Goal: Find specific page/section: Find specific page/section

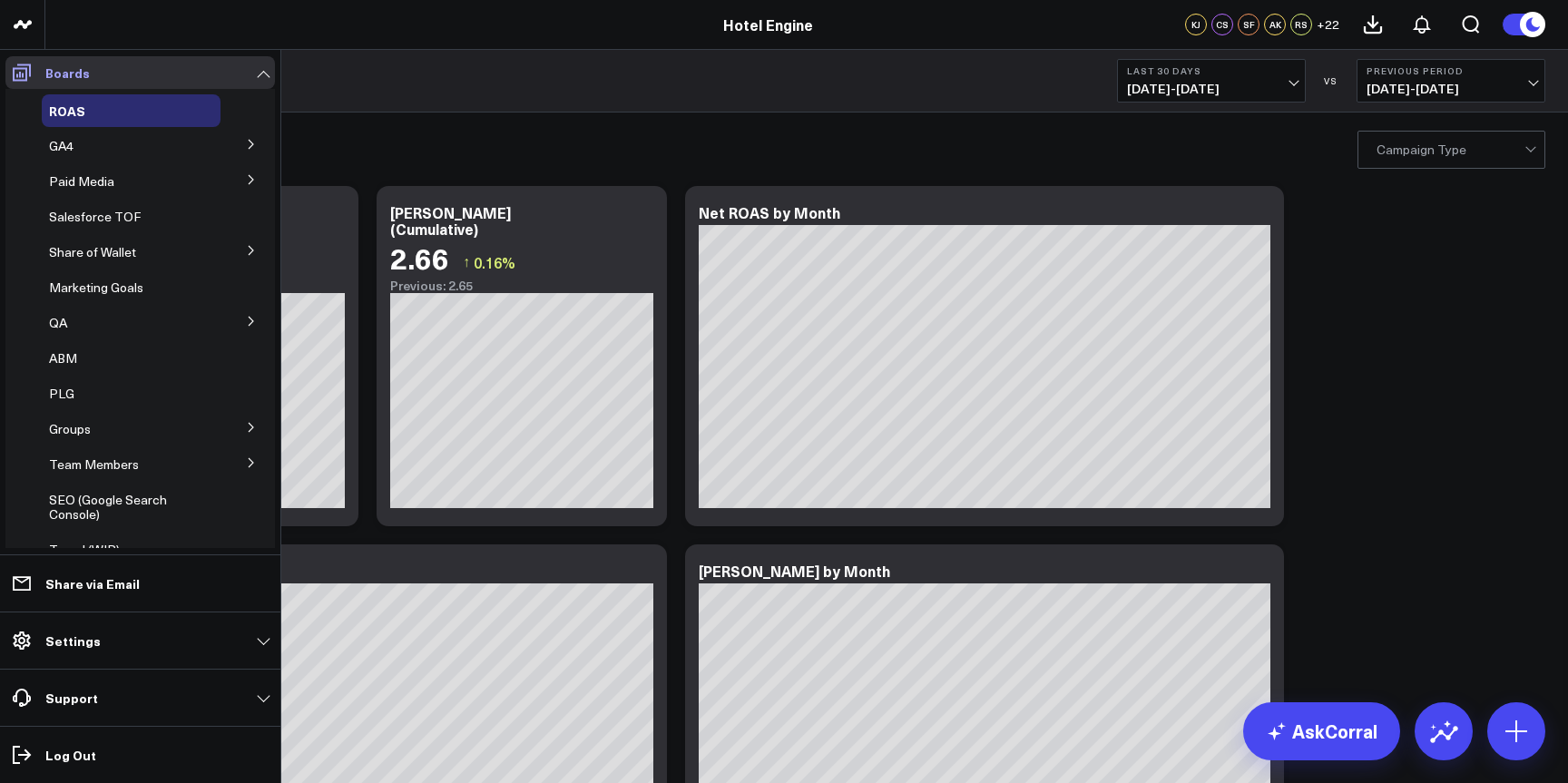
click at [31, 76] on icon at bounding box center [21, 73] width 21 height 21
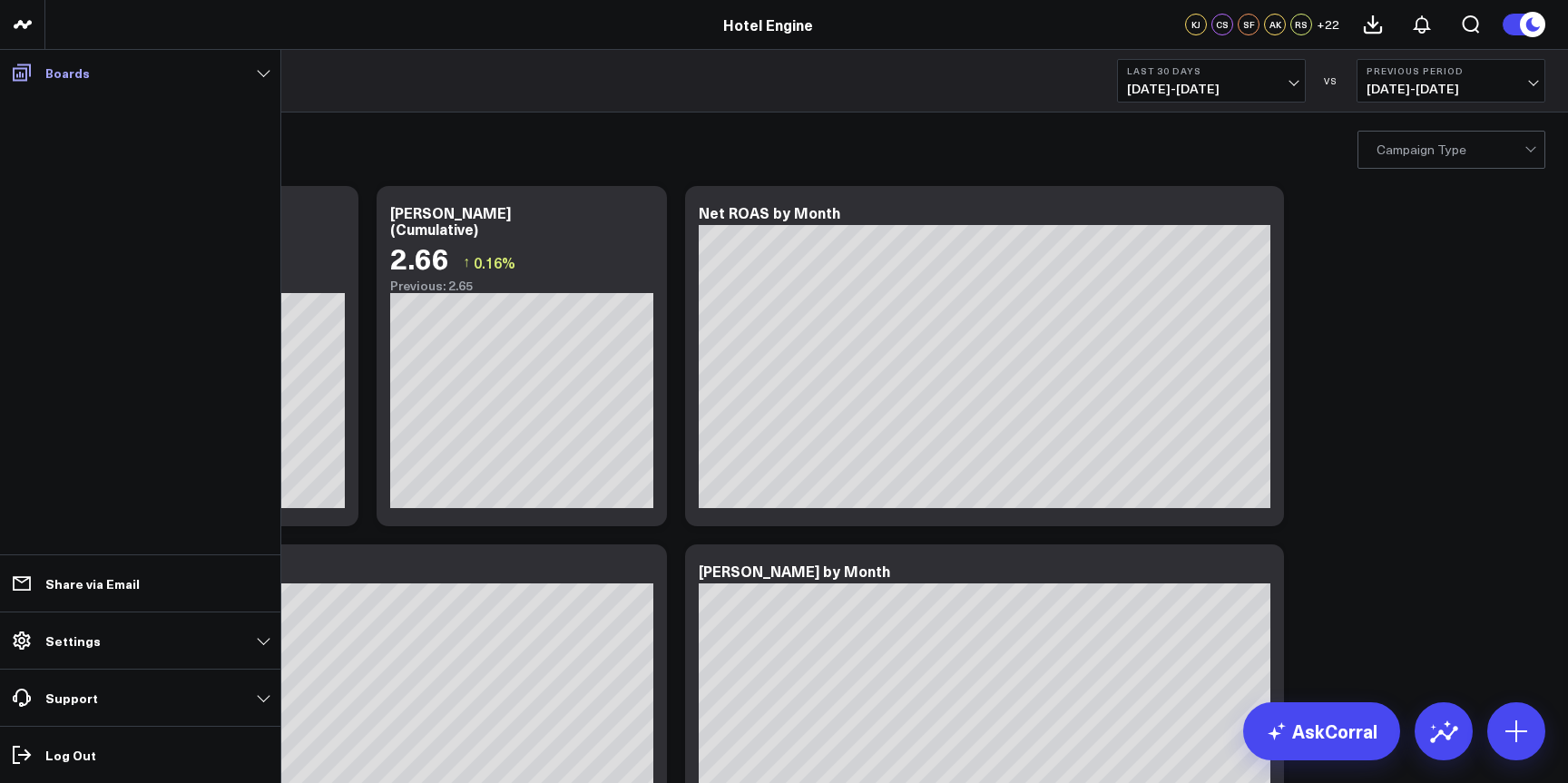
click at [31, 76] on icon at bounding box center [21, 73] width 21 height 21
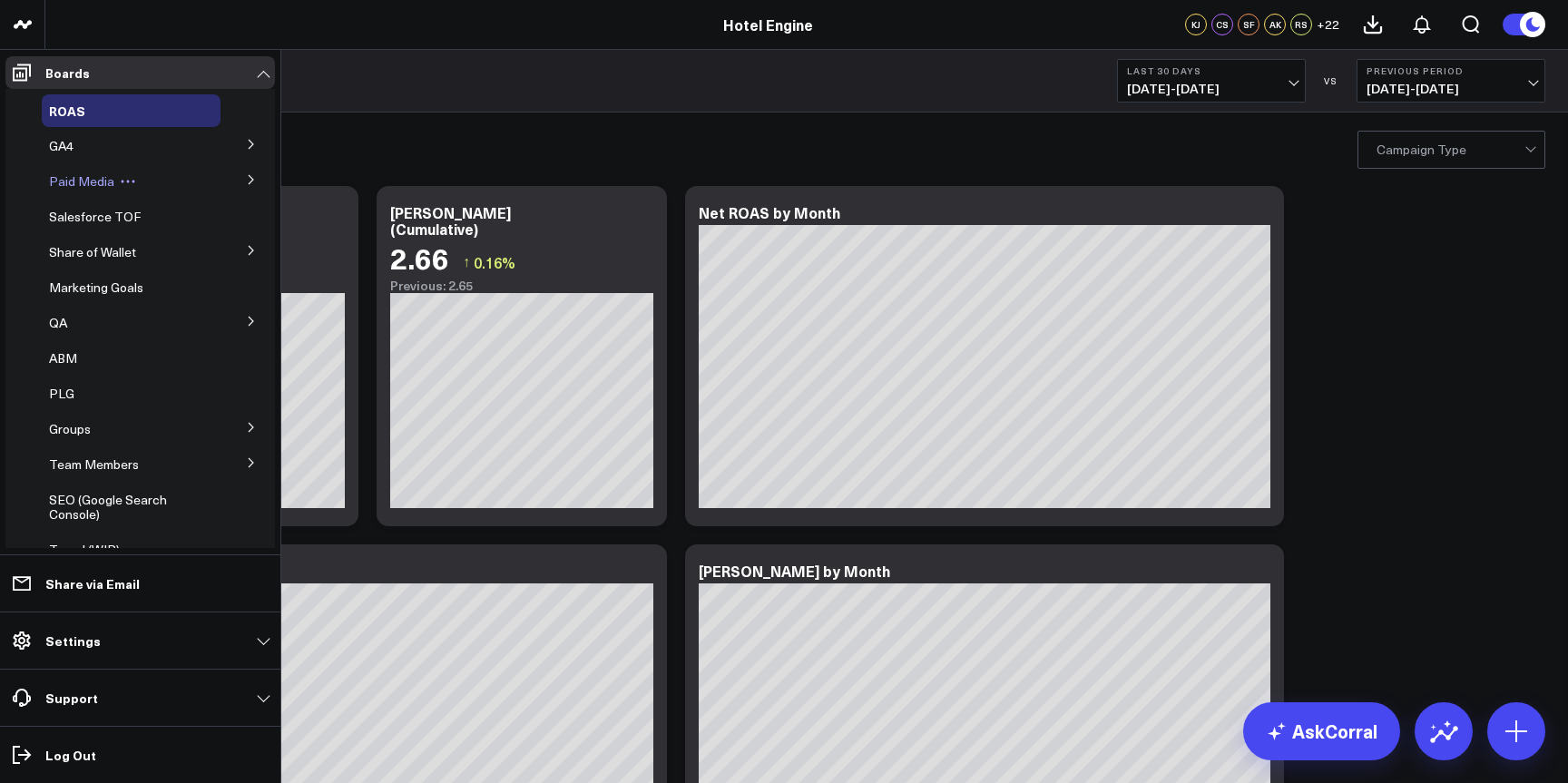
click at [86, 178] on span "Paid Media" at bounding box center [81, 181] width 65 height 17
click at [246, 179] on icon at bounding box center [251, 179] width 11 height 11
click at [119, 255] on span "Platform Performance" at bounding box center [124, 247] width 129 height 17
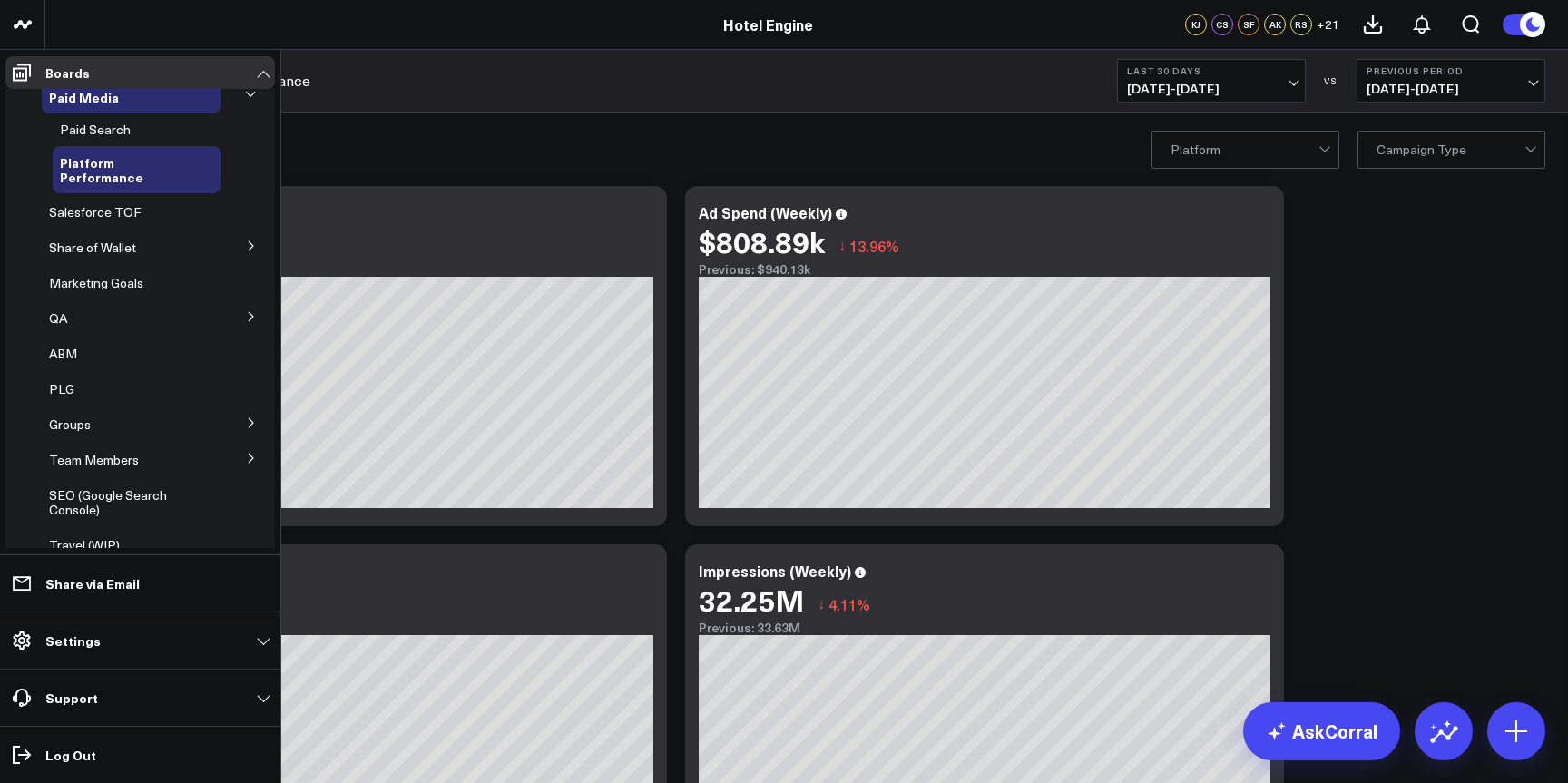
scroll to position [85, 0]
click at [117, 282] on span "Marketing Goals" at bounding box center [95, 282] width 94 height 17
